Goal: Check status: Check status

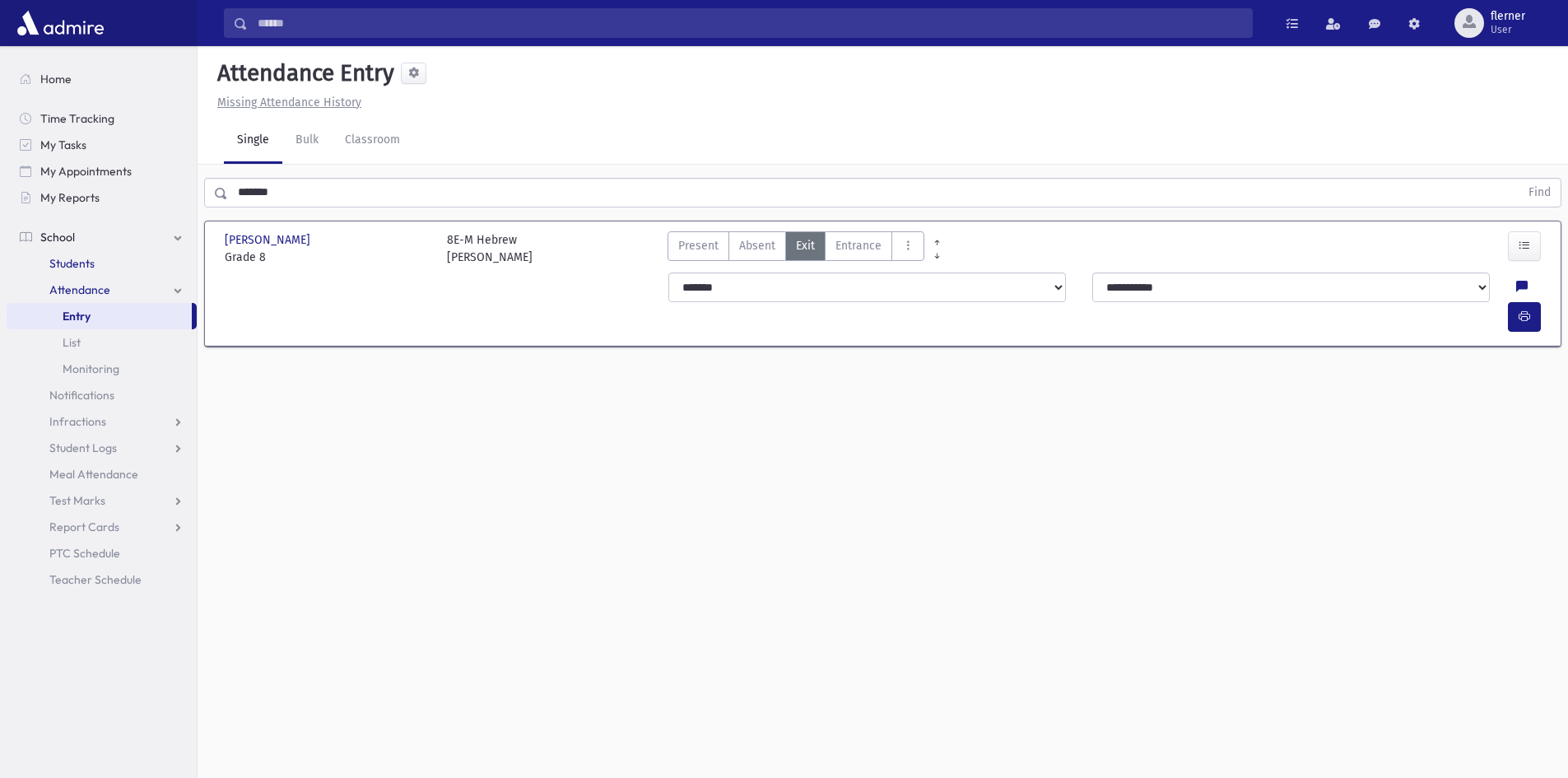
click at [70, 264] on span "Students" at bounding box center [72, 264] width 45 height 15
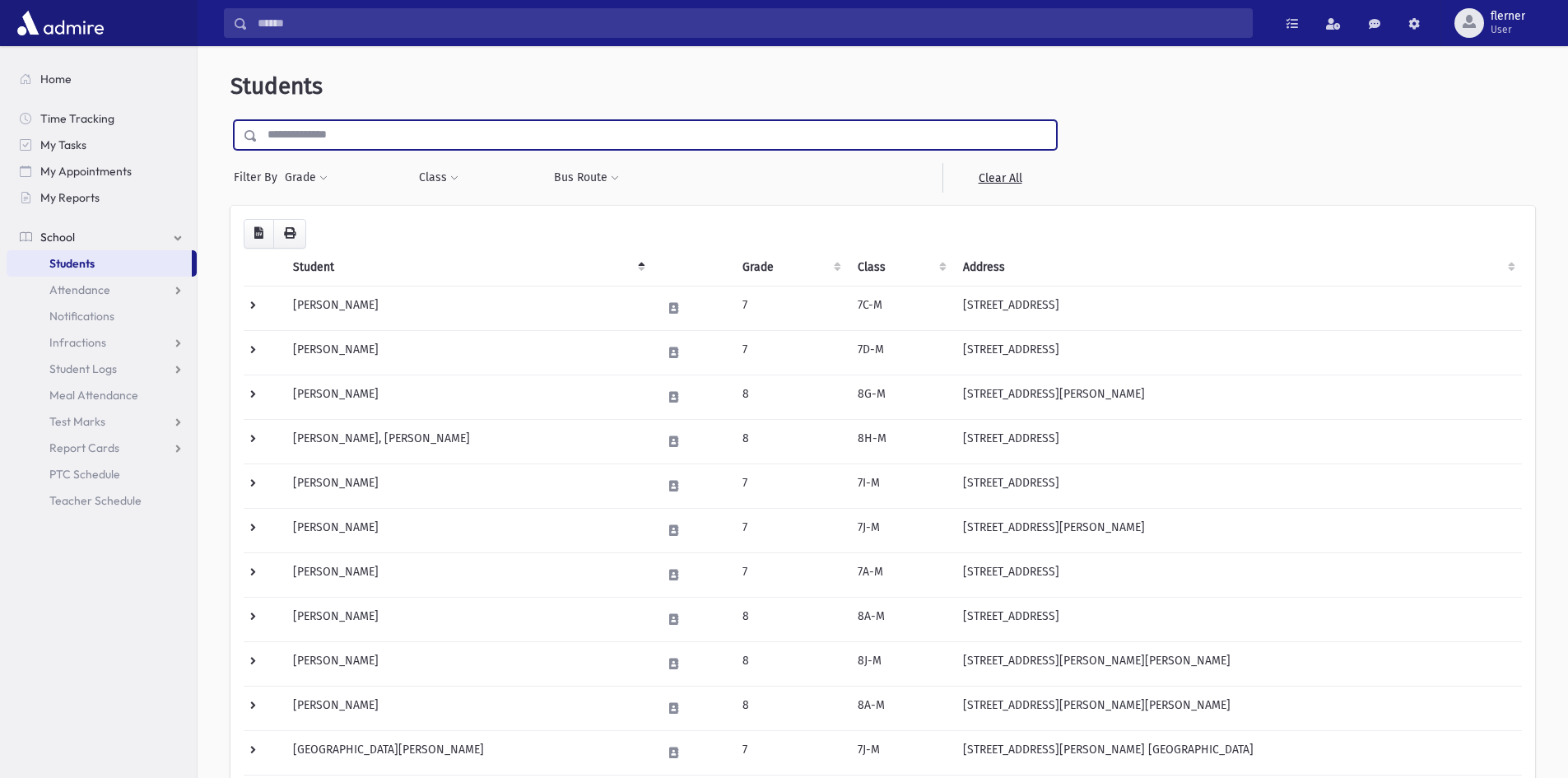
click at [301, 134] on input "text" at bounding box center [657, 134] width 798 height 29
type input "*********"
click at [230, 120] on input "submit" at bounding box center [253, 131] width 46 height 23
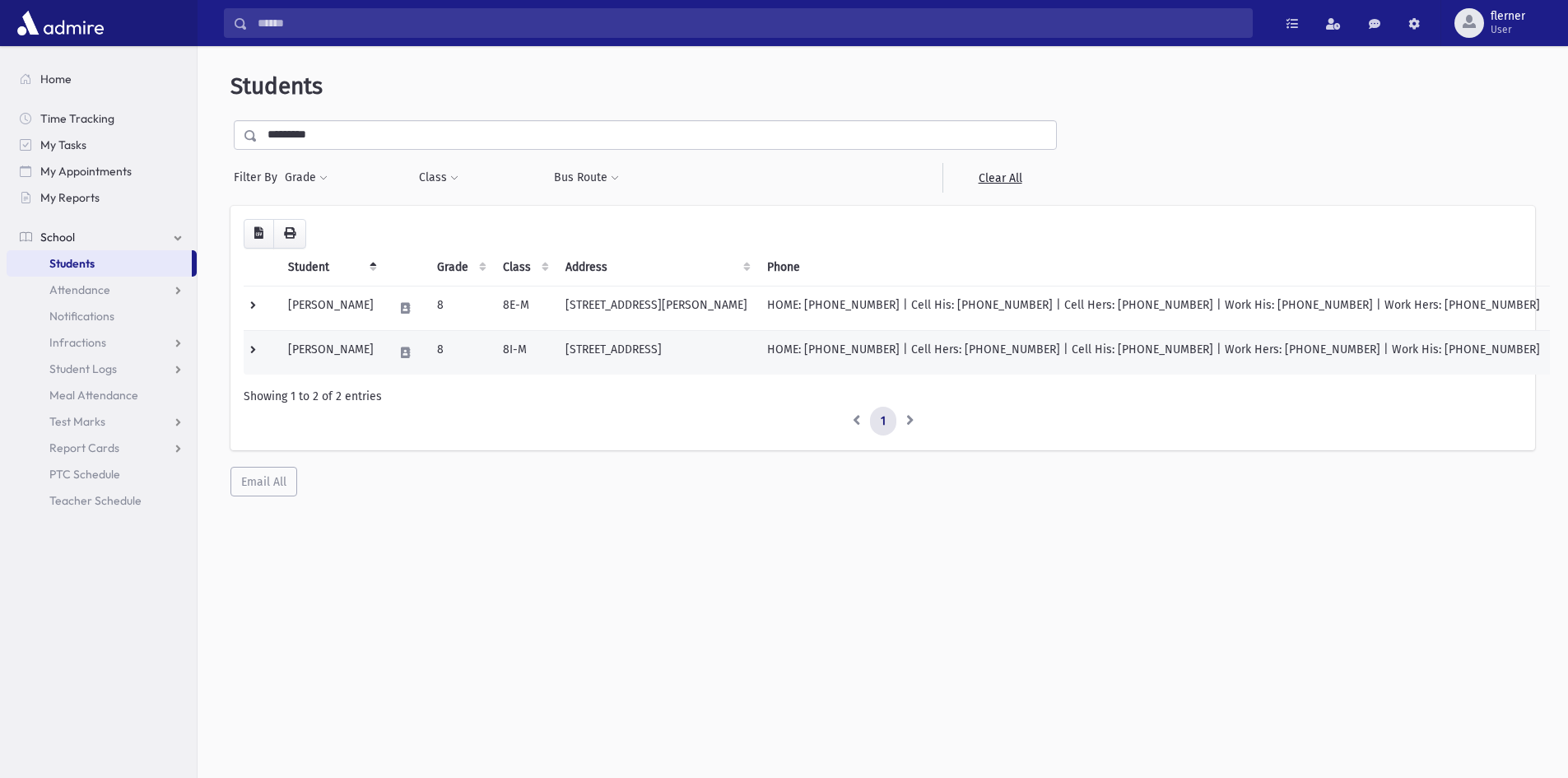
drag, startPoint x: 423, startPoint y: 352, endPoint x: 256, endPoint y: 348, distance: 167.0
click at [256, 348] on td at bounding box center [260, 352] width 34 height 44
